Goal: Find specific page/section: Find specific page/section

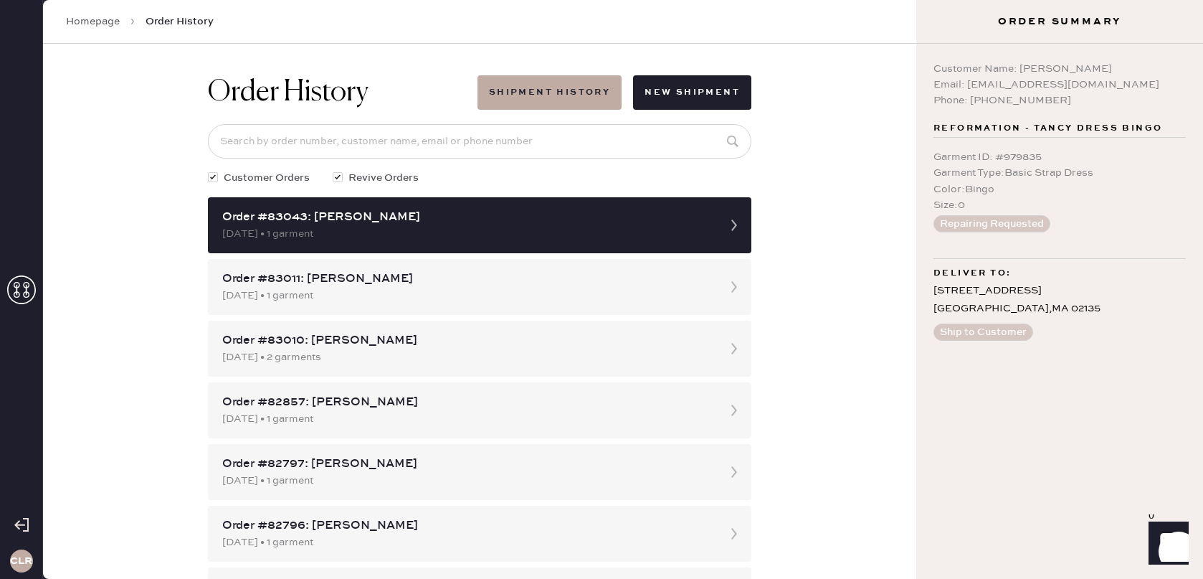
click at [21, 284] on icon at bounding box center [21, 289] width 29 height 29
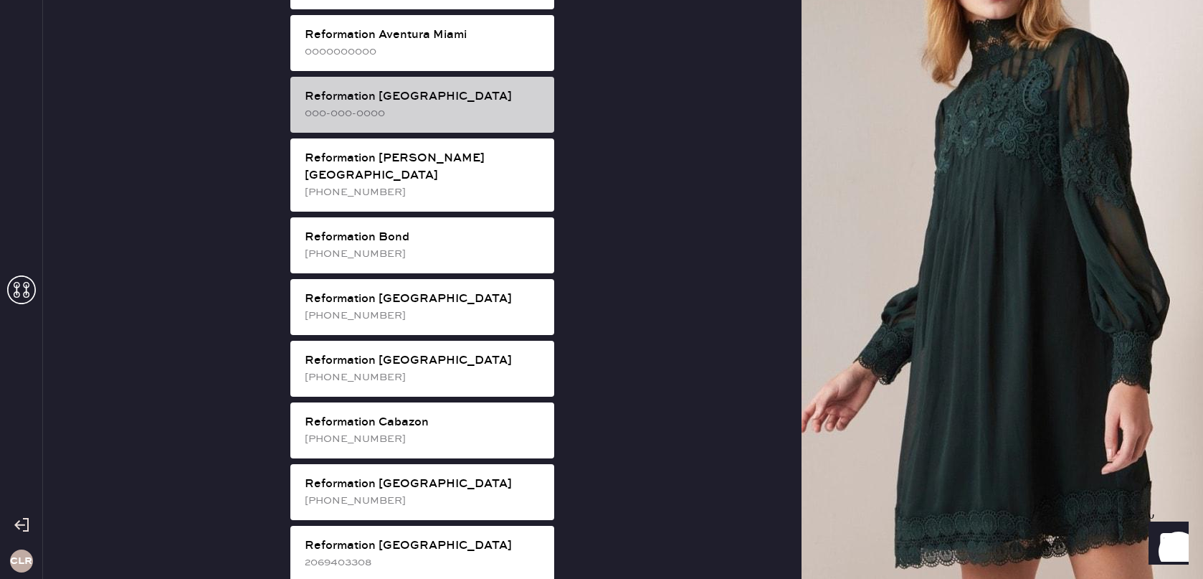
scroll to position [1163, 0]
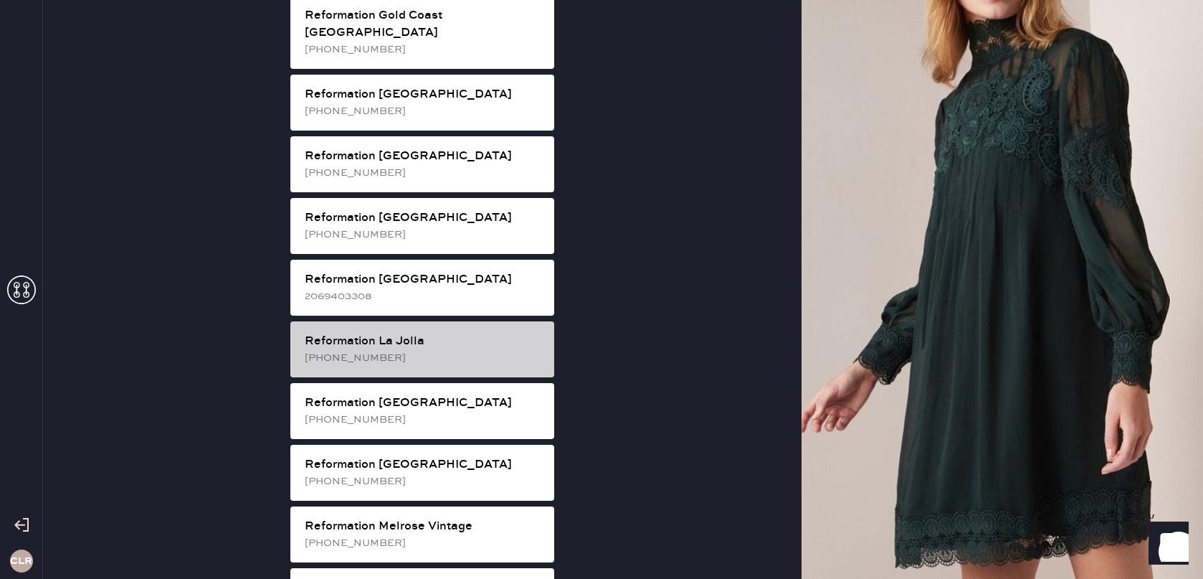
click at [430, 321] on div "Reformation La Jolla [PHONE_NUMBER]" at bounding box center [422, 349] width 264 height 56
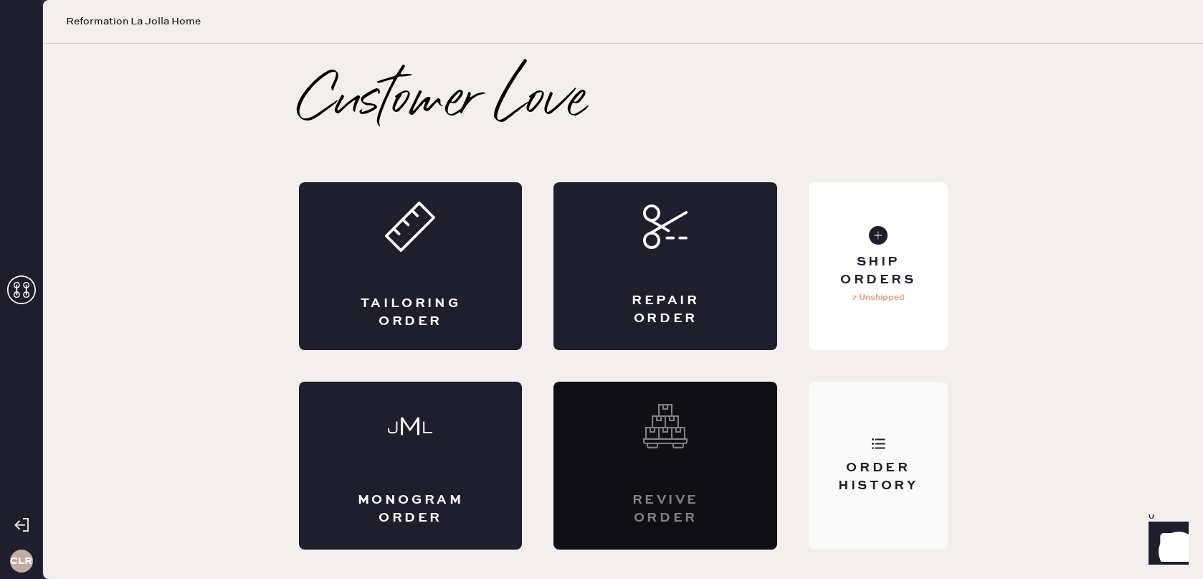
click at [866, 442] on div "Order History" at bounding box center [878, 466] width 138 height 168
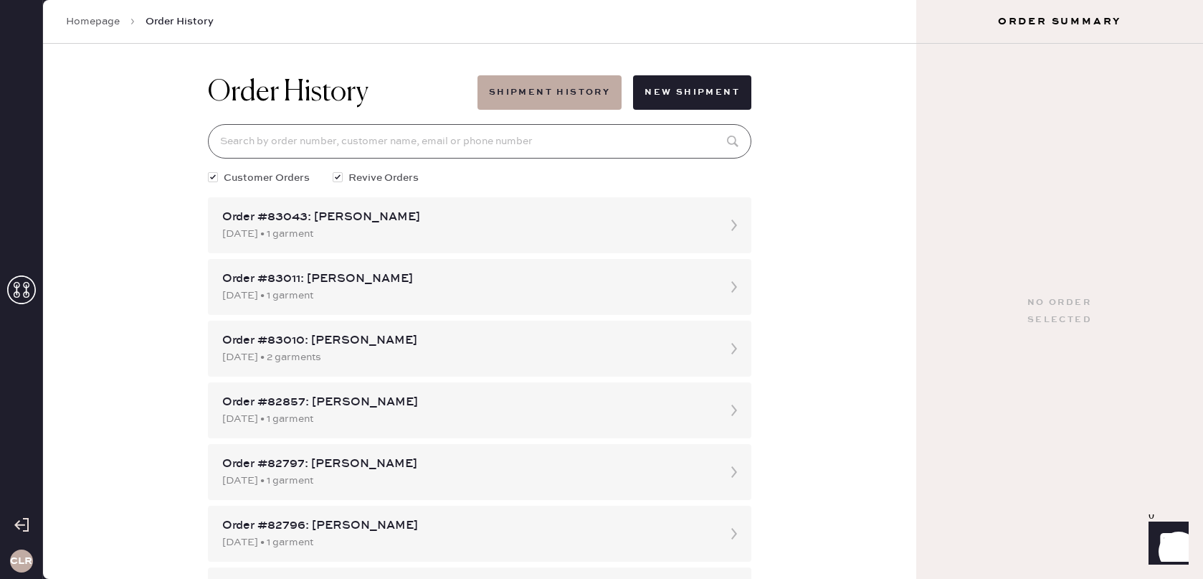
click at [424, 138] on input at bounding box center [480, 141] width 544 height 34
paste input "81804"
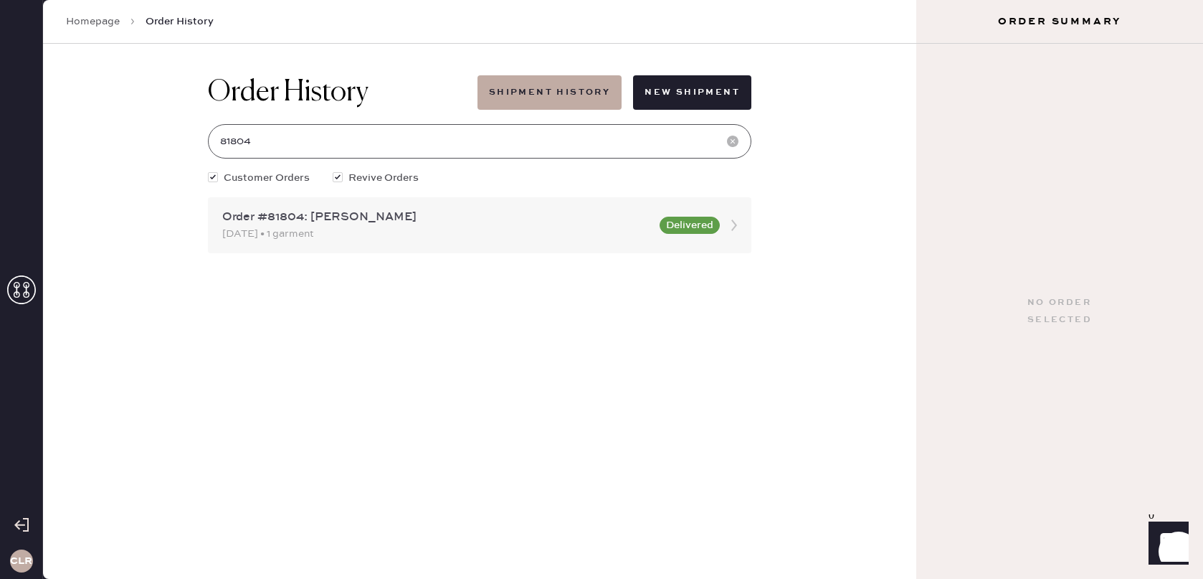
type input "81804"
click at [736, 222] on icon at bounding box center [734, 225] width 29 height 29
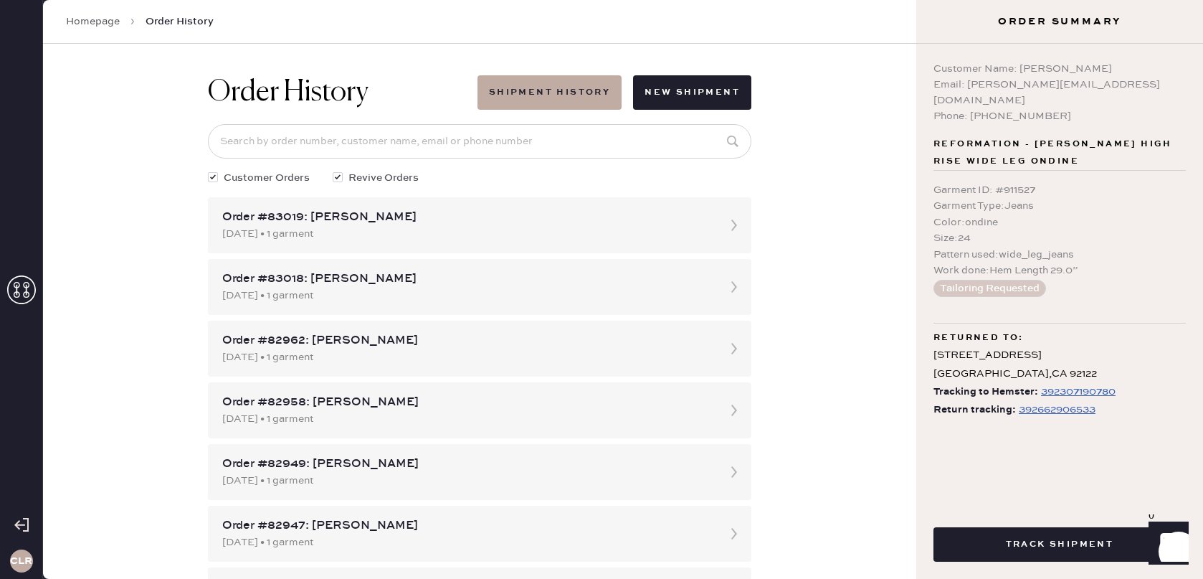
drag, startPoint x: 1073, startPoint y: 69, endPoint x: 1081, endPoint y: 73, distance: 9.0
click at [1125, 68] on div "Customer Name: [PERSON_NAME]" at bounding box center [1060, 69] width 252 height 16
copy div "[PERSON_NAME]"
drag, startPoint x: 967, startPoint y: 85, endPoint x: 1102, endPoint y: 84, distance: 135.6
click at [1102, 84] on div "Email: [PERSON_NAME][EMAIL_ADDRESS][DOMAIN_NAME]" at bounding box center [1060, 93] width 252 height 32
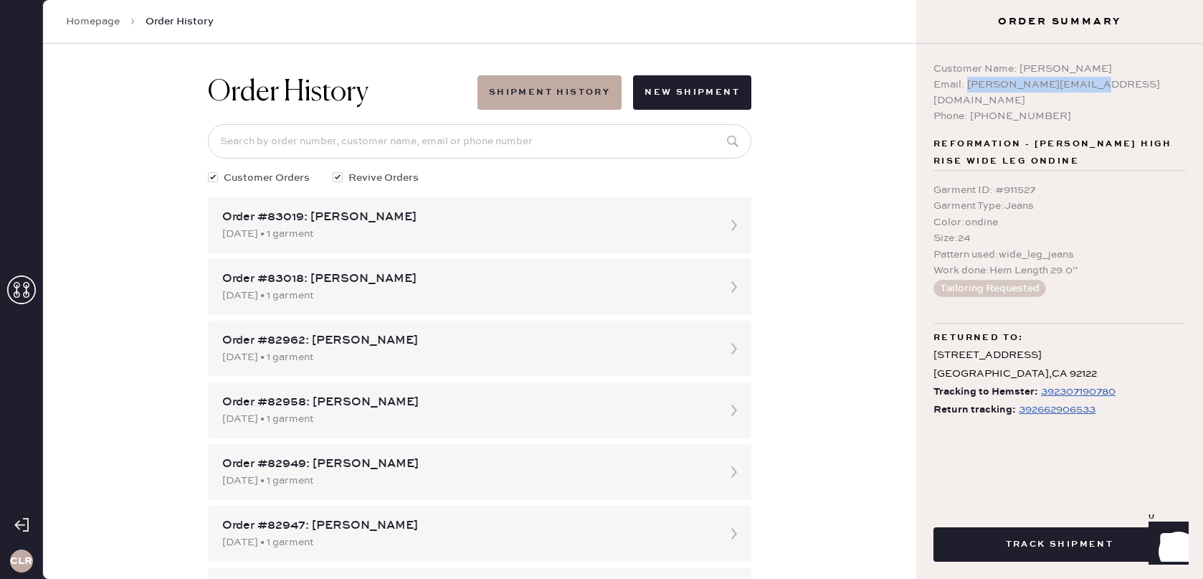
copy div "[EMAIL_ADDRESS][DOMAIN_NAME]"
click at [549, 139] on input at bounding box center [480, 141] width 544 height 34
paste input "[EMAIL_ADDRESS][DOMAIN_NAME]"
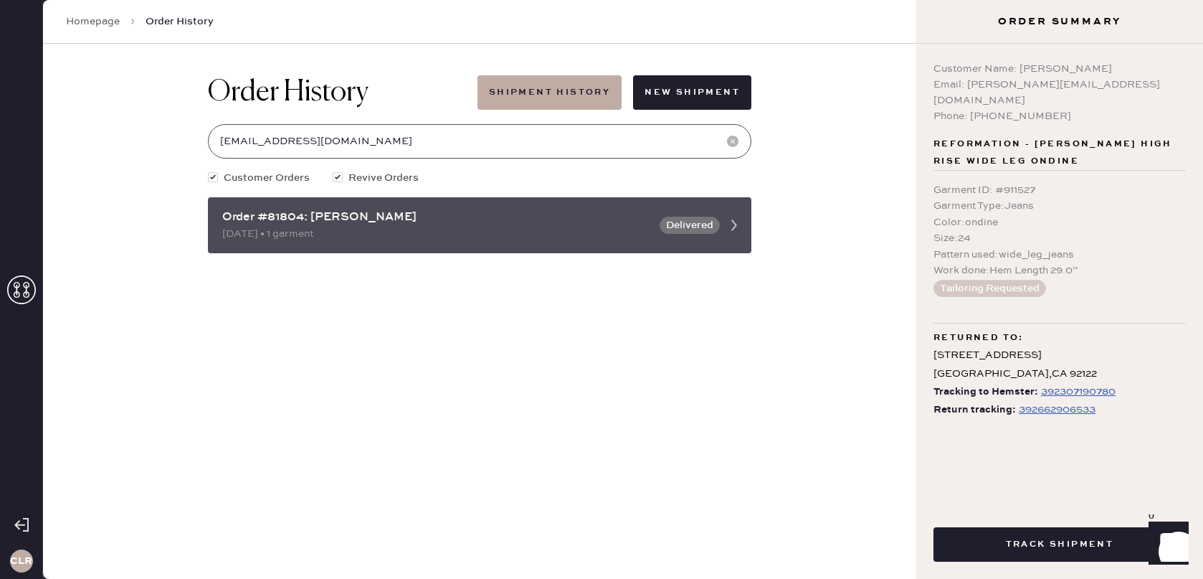
type input "[EMAIL_ADDRESS][DOMAIN_NAME]"
drag, startPoint x: 305, startPoint y: 219, endPoint x: 265, endPoint y: 220, distance: 39.5
click at [260, 221] on div "Order #81804: [PERSON_NAME]" at bounding box center [436, 217] width 429 height 17
copy div "#81804"
